Goal: Information Seeking & Learning: Learn about a topic

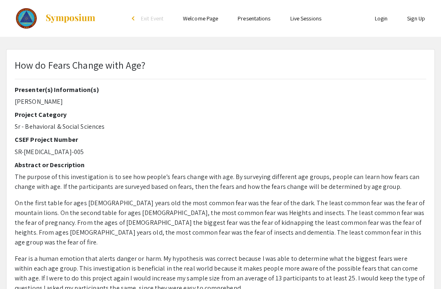
select select "custom"
type input "0"
select select "auto"
type input "1"
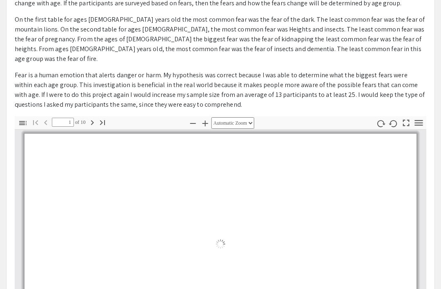
select select "auto"
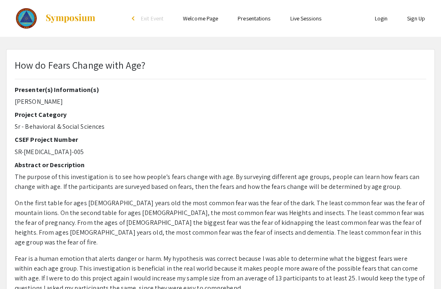
select select "custom"
type input "0"
select select "auto"
type input "1"
select select "auto"
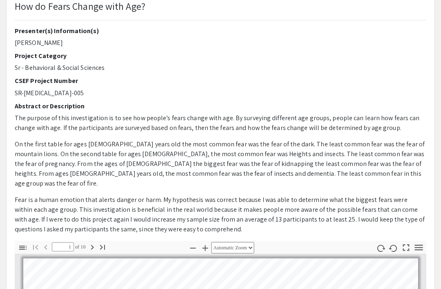
scroll to position [106, 0]
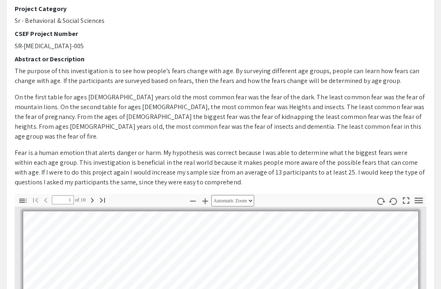
type input "2"
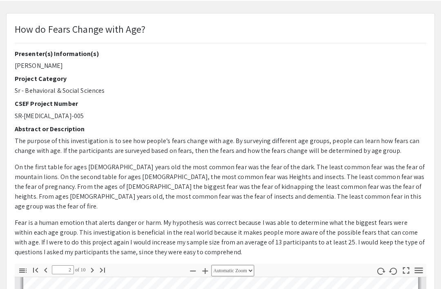
scroll to position [0, 0]
